Goal: Task Accomplishment & Management: Manage account settings

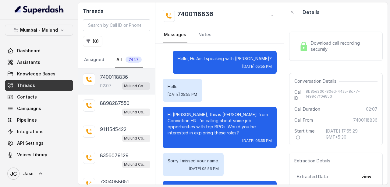
scroll to position [747, 0]
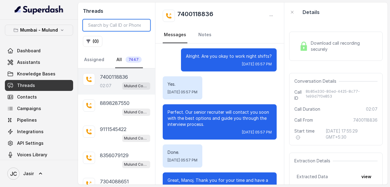
click at [103, 24] on input "search" at bounding box center [116, 25] width 67 height 12
click at [93, 40] on button "( 0 )" at bounding box center [92, 41] width 19 height 11
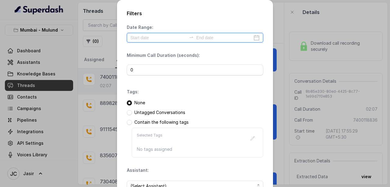
click at [144, 41] on input at bounding box center [158, 37] width 56 height 7
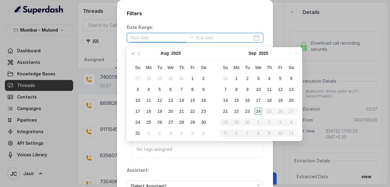
type input "[DATE]"
click at [256, 113] on div "24" at bounding box center [258, 111] width 7 height 7
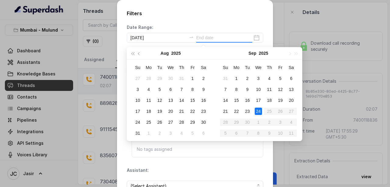
click at [256, 113] on div "24" at bounding box center [258, 111] width 7 height 7
type input "[DATE]"
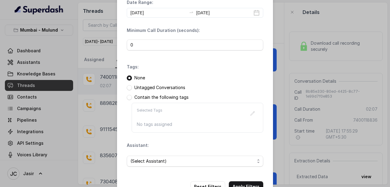
scroll to position [45, 0]
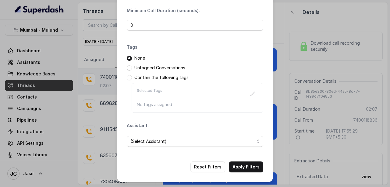
click at [173, 141] on span "(Select Assistant)" at bounding box center [192, 141] width 124 height 7
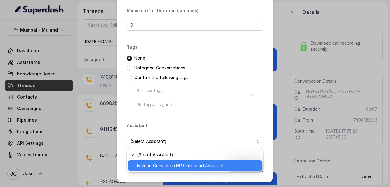
click at [168, 167] on span "Mulund Conviction HR Outbound Assistant" at bounding box center [197, 165] width 121 height 7
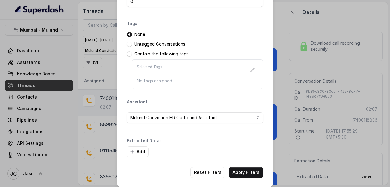
scroll to position [74, 0]
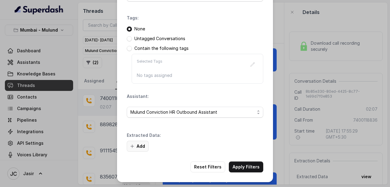
click at [138, 147] on button "Add" at bounding box center [138, 146] width 22 height 11
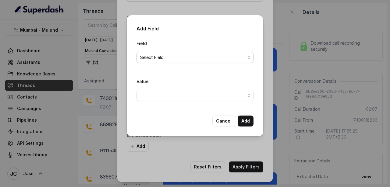
click at [151, 60] on span "Select Field" at bounding box center [192, 57] width 105 height 7
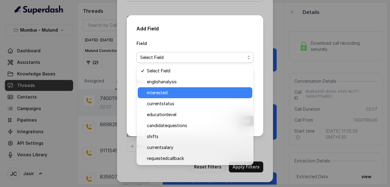
click at [153, 90] on span "interested" at bounding box center [198, 92] width 102 height 7
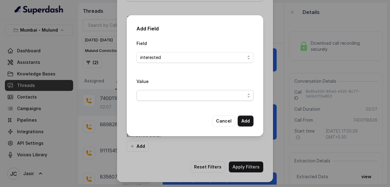
click at [153, 97] on span "button" at bounding box center [194, 95] width 117 height 11
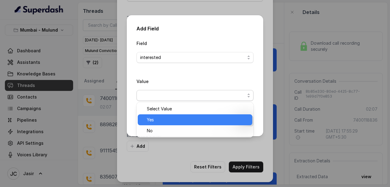
click at [156, 118] on span "Yes" at bounding box center [198, 119] width 102 height 7
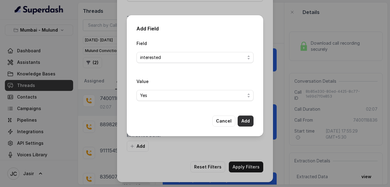
click at [243, 121] on button "Add" at bounding box center [245, 121] width 16 height 11
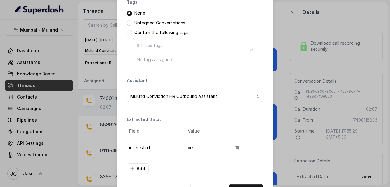
scroll to position [112, 0]
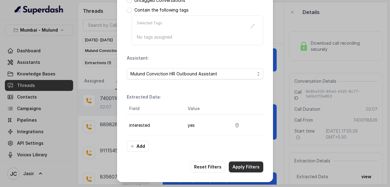
click at [246, 168] on button "Apply Filters" at bounding box center [246, 167] width 34 height 11
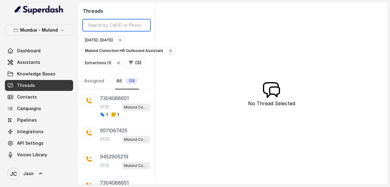
click at [104, 24] on input "search" at bounding box center [116, 25] width 67 height 12
click at [114, 25] on input "search" at bounding box center [116, 25] width 67 height 12
paste input "9819806957"
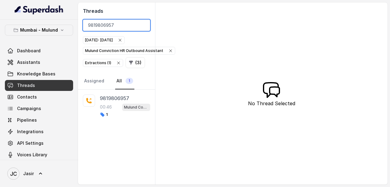
type input "9819806957"
click at [121, 99] on p "9819806957" at bounding box center [114, 98] width 29 height 7
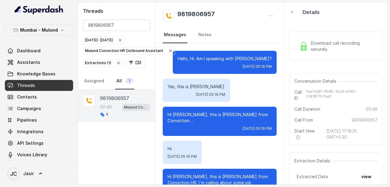
scroll to position [157, 0]
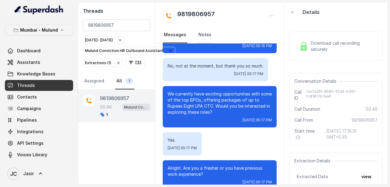
click at [203, 36] on link "Notes" at bounding box center [205, 35] width 16 height 16
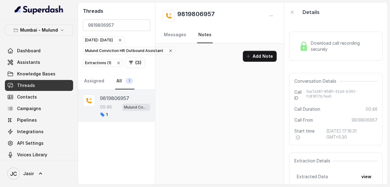
scroll to position [0, 0]
click at [258, 58] on button "Add Note" at bounding box center [260, 56] width 34 height 11
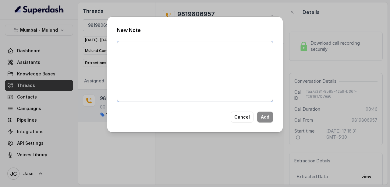
click at [220, 58] on textarea at bounding box center [195, 71] width 156 height 61
type textarea "Ringing"
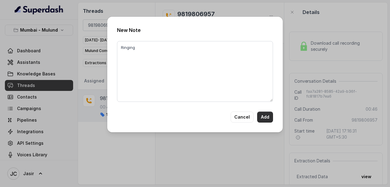
click at [270, 117] on button "Add" at bounding box center [265, 117] width 16 height 11
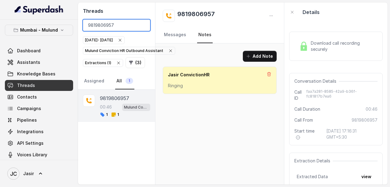
click at [142, 26] on input "9819806957" at bounding box center [116, 25] width 67 height 12
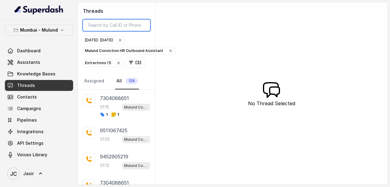
click at [104, 27] on input "search" at bounding box center [116, 25] width 67 height 12
paste input "9920131619"
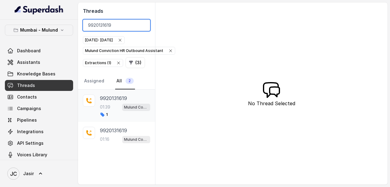
type input "9920131619"
click at [121, 99] on p "9920131619" at bounding box center [113, 98] width 27 height 7
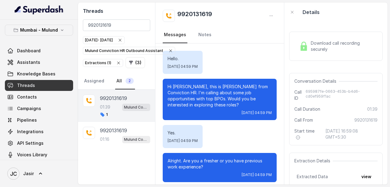
scroll to position [602, 0]
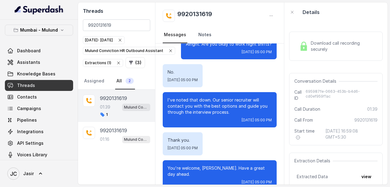
click at [201, 38] on link "Notes" at bounding box center [205, 35] width 16 height 16
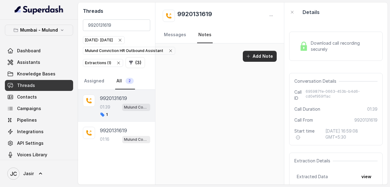
click at [253, 55] on button "Add Note" at bounding box center [260, 56] width 34 height 11
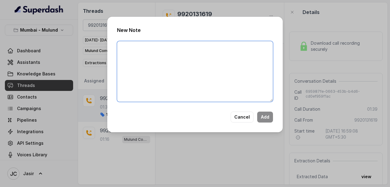
click at [240, 57] on textarea at bounding box center [195, 71] width 156 height 61
click at [208, 46] on textarea "Last Drawn Salary is 90k, looking for more then that." at bounding box center [195, 71] width 156 height 61
drag, startPoint x: 222, startPoint y: 49, endPoint x: 115, endPoint y: 48, distance: 106.3
click at [115, 48] on div "New Note Last Drawn Salary is 90k, looking for more then that. Cancel Add" at bounding box center [194, 75] width 175 height 116
type textarea "Last Drawn Salary is 90k, looking for more then that."
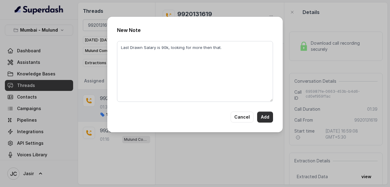
click at [265, 118] on button "Add" at bounding box center [265, 117] width 16 height 11
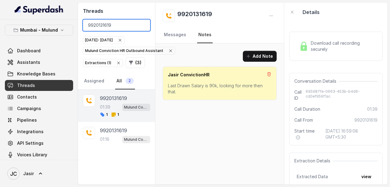
click at [144, 26] on input "9920131619" at bounding box center [116, 25] width 67 height 12
click at [143, 26] on input "9920131619" at bounding box center [116, 25] width 67 height 12
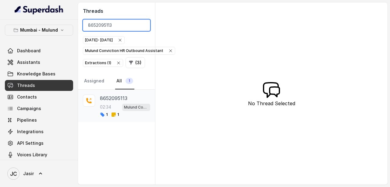
type input "8652095113"
click at [118, 95] on p "8652095113" at bounding box center [113, 98] width 27 height 7
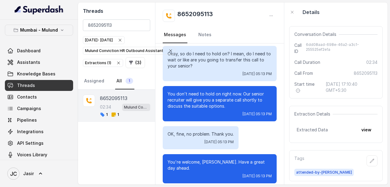
scroll to position [48, 0]
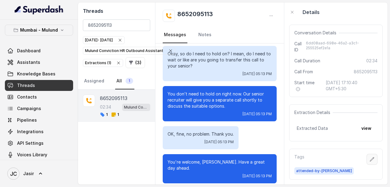
click at [370, 156] on button "button" at bounding box center [371, 159] width 11 height 11
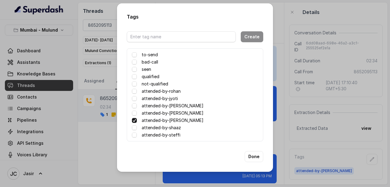
click at [155, 113] on label "attended-by-[PERSON_NAME]" at bounding box center [173, 113] width 62 height 7
click at [136, 121] on span at bounding box center [134, 120] width 5 height 5
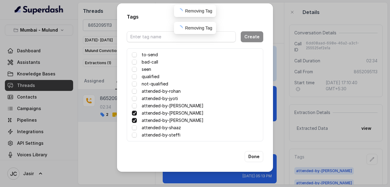
click at [136, 121] on span at bounding box center [134, 120] width 5 height 5
click at [135, 121] on span at bounding box center [134, 120] width 5 height 5
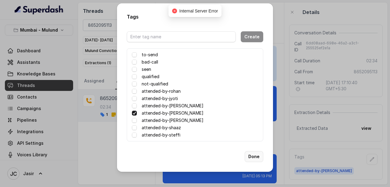
click at [250, 156] on button "Done" at bounding box center [253, 156] width 19 height 11
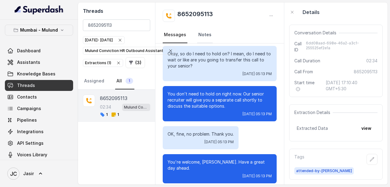
click at [202, 30] on link "Notes" at bounding box center [205, 35] width 16 height 16
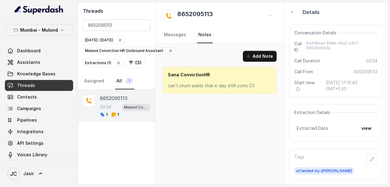
scroll to position [0, 0]
click at [267, 55] on button "Add Note" at bounding box center [260, 56] width 34 height 11
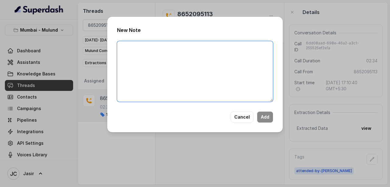
click at [224, 51] on textarea at bounding box center [195, 71] width 156 height 61
type textarea "Already in touch with [PERSON_NAME]."
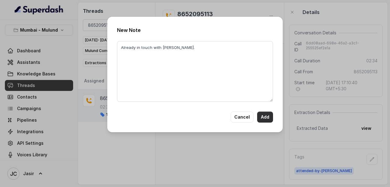
click at [261, 116] on button "Add" at bounding box center [265, 117] width 16 height 11
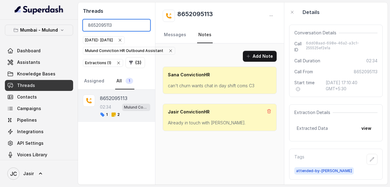
click at [141, 26] on input "8652095113" at bounding box center [116, 25] width 67 height 12
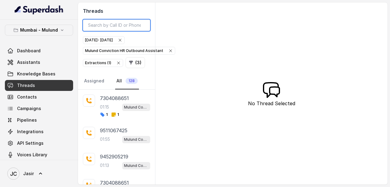
click at [108, 26] on input "search" at bounding box center [116, 25] width 67 height 12
paste input "7977432697"
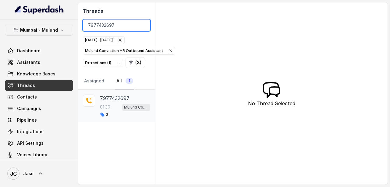
type input "7977432697"
click at [123, 99] on p "7977432697" at bounding box center [115, 98] width 30 height 7
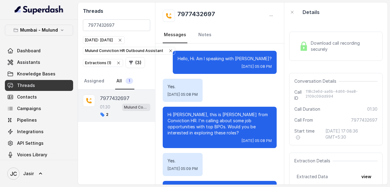
scroll to position [642, 0]
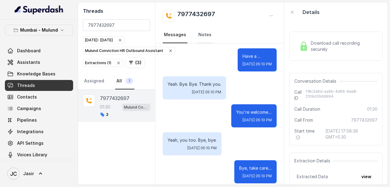
click at [205, 37] on link "Notes" at bounding box center [205, 35] width 16 height 16
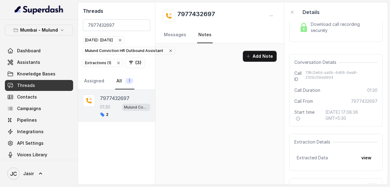
scroll to position [48, 0]
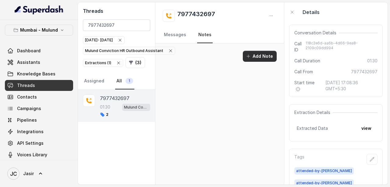
click at [261, 57] on button "Add Note" at bounding box center [260, 56] width 34 height 11
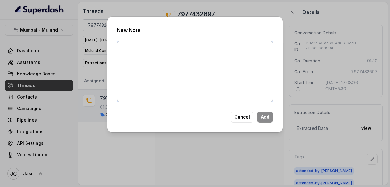
click at [232, 66] on textarea at bounding box center [195, 71] width 156 height 61
type textarea "Already in touch with [PERSON_NAME]."
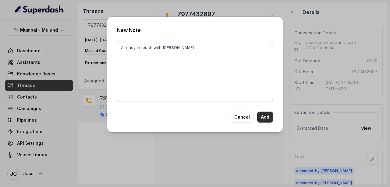
click at [266, 118] on button "Add" at bounding box center [265, 117] width 16 height 11
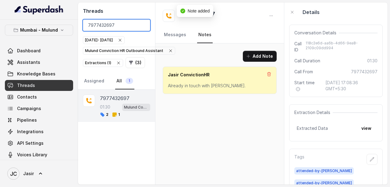
click at [124, 26] on input "7977432697" at bounding box center [116, 25] width 67 height 12
type input "7"
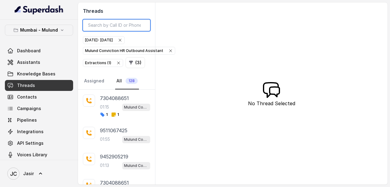
click at [127, 22] on input "search" at bounding box center [116, 25] width 67 height 12
paste input "9137578873"
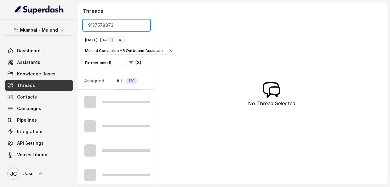
type input "9137578873"
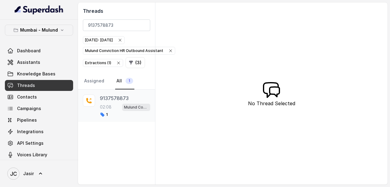
click at [115, 98] on p "9137578873" at bounding box center [114, 98] width 29 height 7
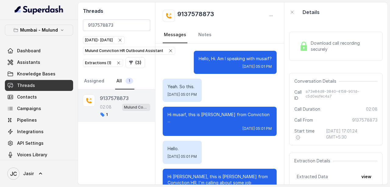
scroll to position [862, 0]
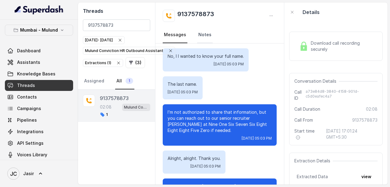
click at [200, 33] on link "Notes" at bounding box center [205, 35] width 16 height 16
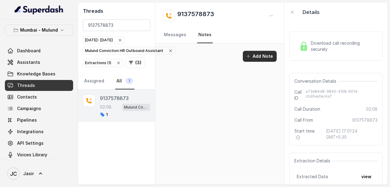
click at [256, 59] on button "Add Note" at bounding box center [260, 56] width 34 height 11
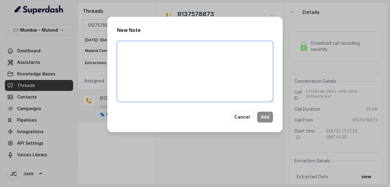
click at [243, 59] on textarea at bounding box center [195, 71] width 156 height 61
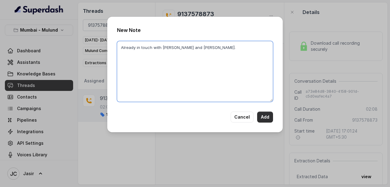
type textarea "Already in touch with [PERSON_NAME] and [PERSON_NAME]."
click at [269, 117] on button "Add" at bounding box center [265, 117] width 16 height 11
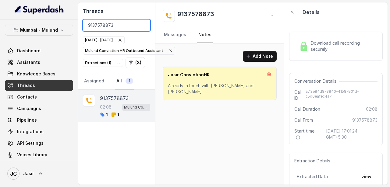
click at [132, 26] on input "9137578873" at bounding box center [116, 25] width 67 height 12
click at [142, 26] on input "9137578873" at bounding box center [116, 25] width 67 height 12
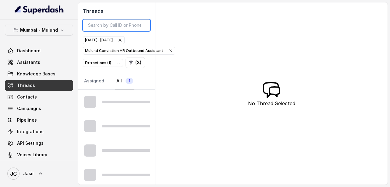
click at [127, 24] on input "search" at bounding box center [116, 25] width 67 height 12
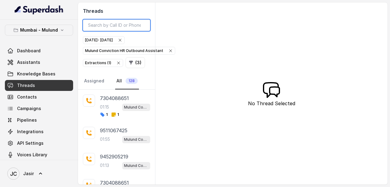
click at [97, 24] on input "search" at bounding box center [116, 25] width 67 height 12
paste input "7267077327"
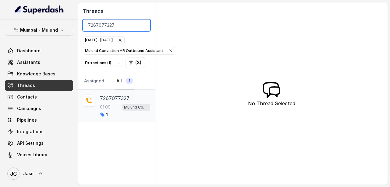
type input "7267077327"
click at [114, 101] on p "7267077327" at bounding box center [115, 98] width 30 height 7
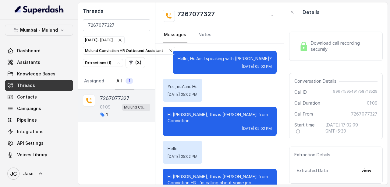
scroll to position [350, 0]
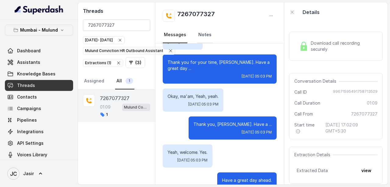
click at [201, 32] on link "Notes" at bounding box center [205, 35] width 16 height 16
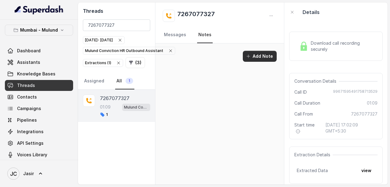
click at [260, 58] on button "Add Note" at bounding box center [260, 56] width 34 height 11
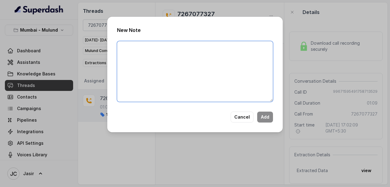
click at [194, 66] on textarea at bounding box center [195, 71] width 156 height 61
type textarea "Ringing"
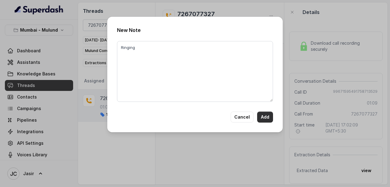
click at [265, 120] on button "Add" at bounding box center [265, 117] width 16 height 11
